Goal: Contribute content: Add original content to the website for others to see

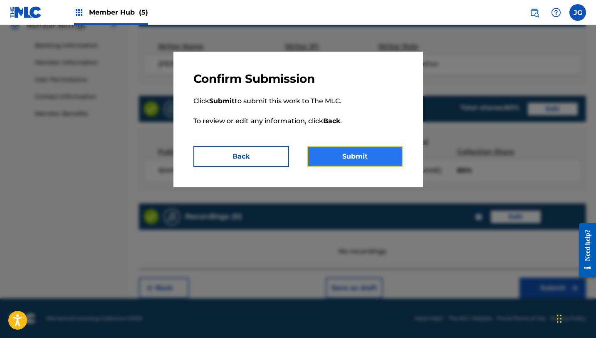
click at [375, 158] on button "Submit" at bounding box center [356, 156] width 96 height 21
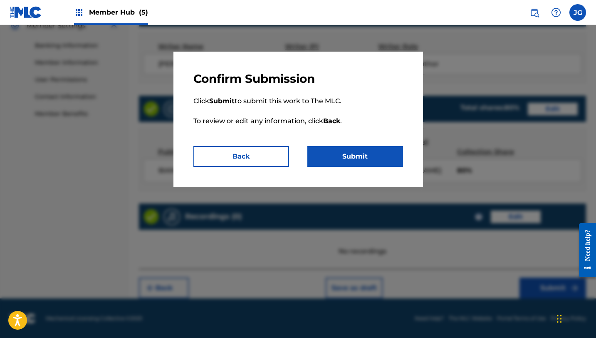
click at [435, 134] on div at bounding box center [298, 194] width 596 height 338
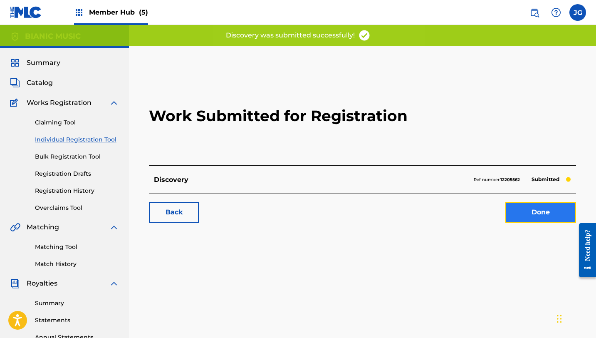
click at [518, 206] on link "Done" at bounding box center [541, 212] width 71 height 21
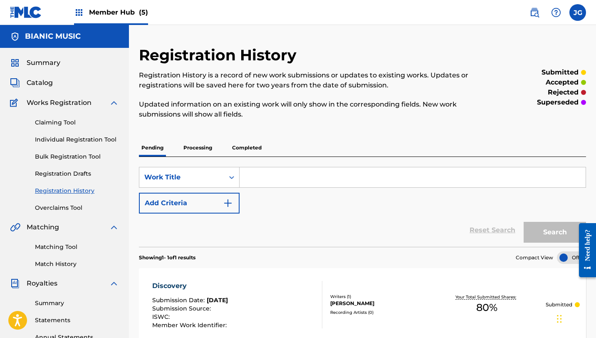
click at [171, 220] on div "Reset Search Search" at bounding box center [362, 230] width 447 height 33
click at [45, 91] on div "Summary Catalog Works Registration Claiming Tool Individual Registration Tool B…" at bounding box center [64, 262] width 129 height 428
click at [47, 84] on span "Catalog" at bounding box center [40, 83] width 26 height 10
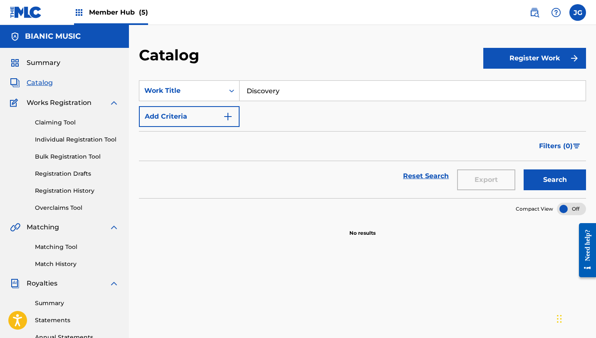
click at [130, 13] on span "Member Hub (5)" at bounding box center [118, 12] width 59 height 10
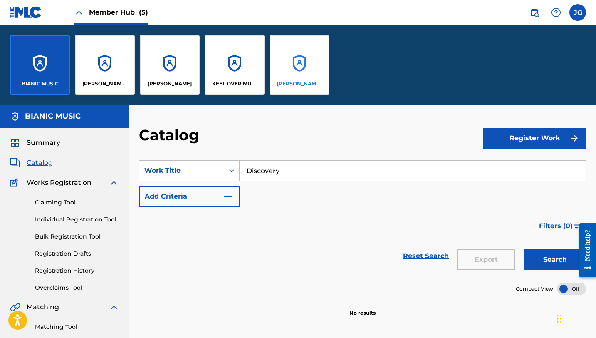
click at [278, 51] on div "[PERSON_NAME] SOUNDWORKS" at bounding box center [300, 65] width 60 height 60
